Goal: Find specific page/section

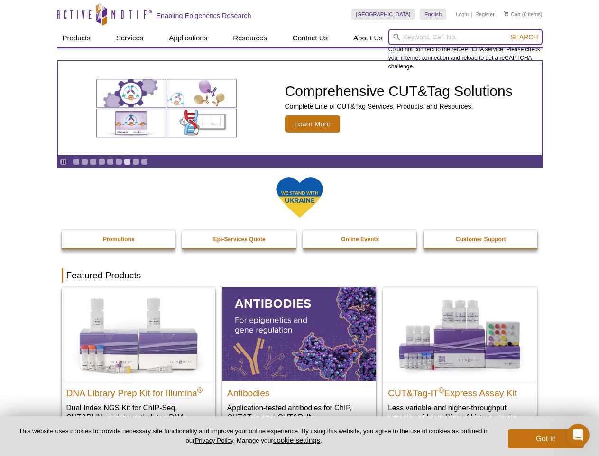
click at [466, 37] on input "search" at bounding box center [466, 37] width 154 height 16
click at [524, 37] on span "Search" at bounding box center [525, 37] width 28 height 8
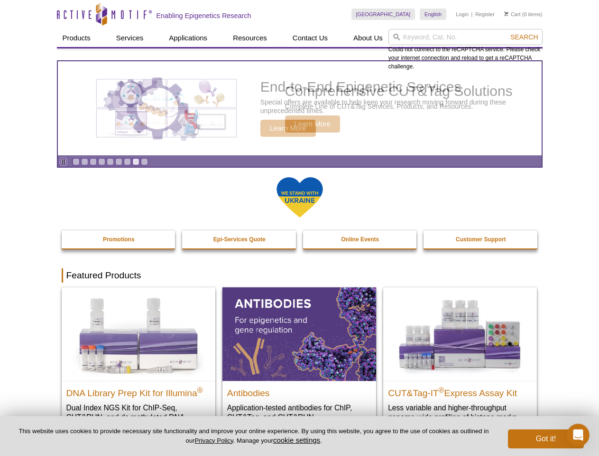
click at [63, 161] on icon "Pause" at bounding box center [63, 161] width 6 height 6
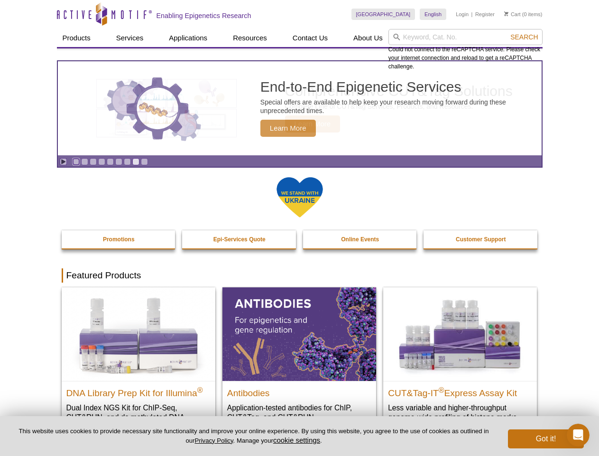
click at [76, 161] on link "Go to slide 1" at bounding box center [76, 161] width 7 height 7
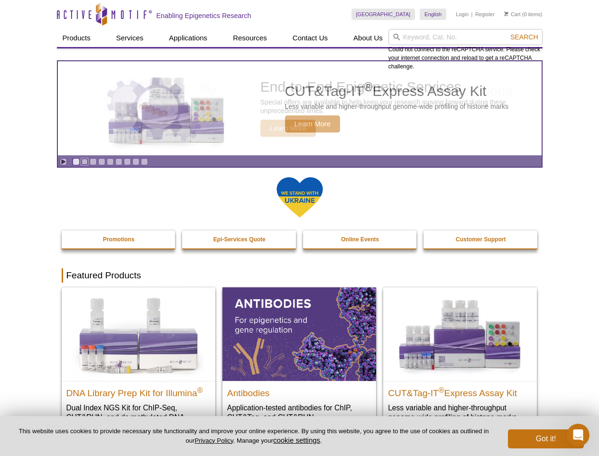
click at [84, 161] on link "Go to slide 2" at bounding box center [84, 161] width 7 height 7
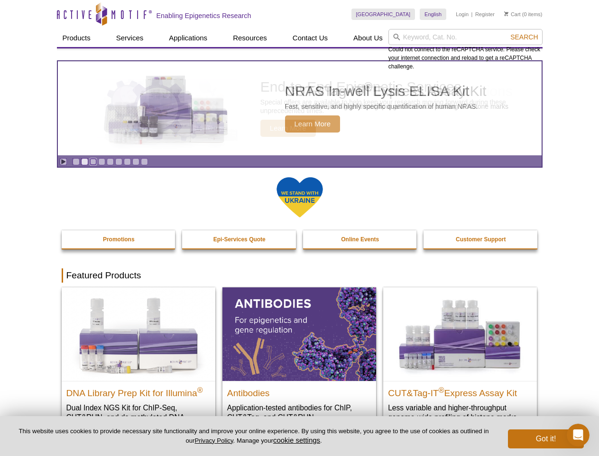
click at [93, 161] on link "Go to slide 3" at bounding box center [93, 161] width 7 height 7
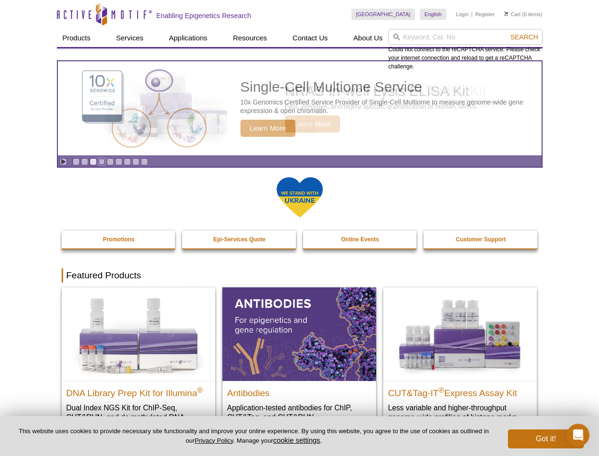
click at [102, 161] on link "Go to slide 4" at bounding box center [101, 161] width 7 height 7
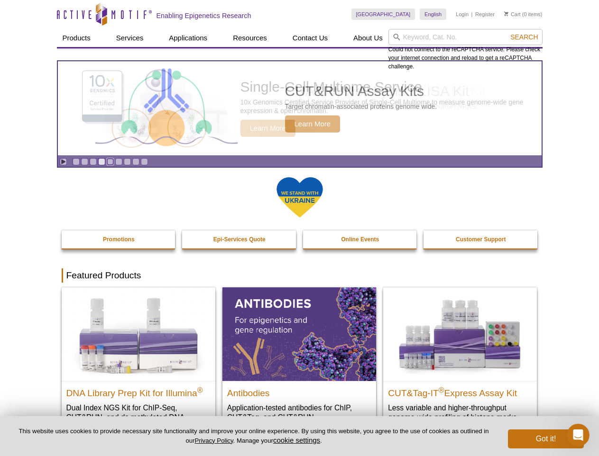
click at [110, 161] on link "Go to slide 5" at bounding box center [110, 161] width 7 height 7
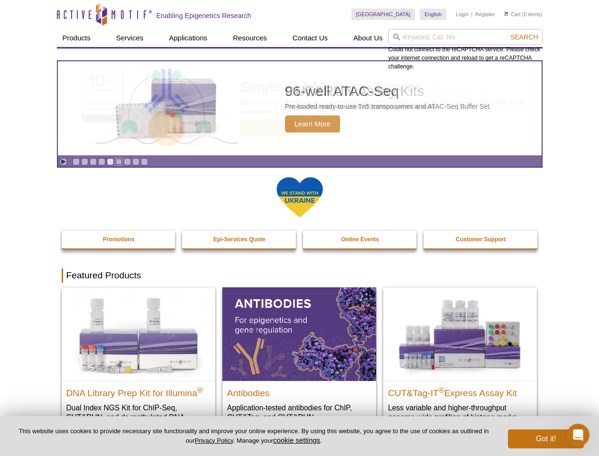
click at [119, 161] on link "Go to slide 6" at bounding box center [118, 161] width 7 height 7
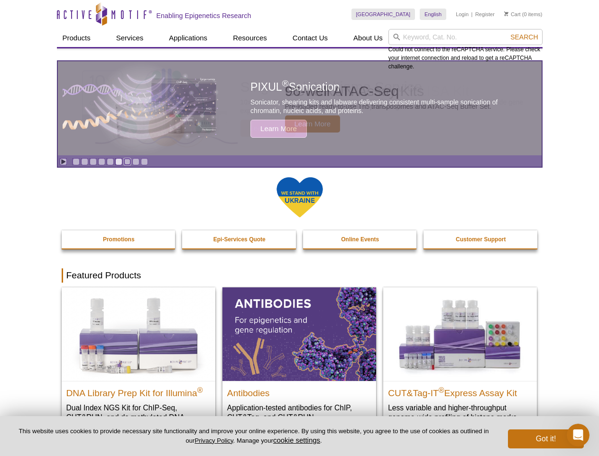
click at [127, 161] on link "Go to slide 7" at bounding box center [127, 161] width 7 height 7
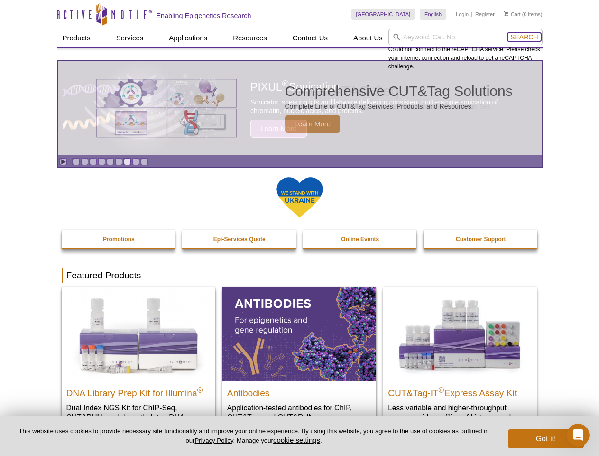
click at [524, 37] on span "Search" at bounding box center [525, 37] width 28 height 8
